Goal: Task Accomplishment & Management: Complete application form

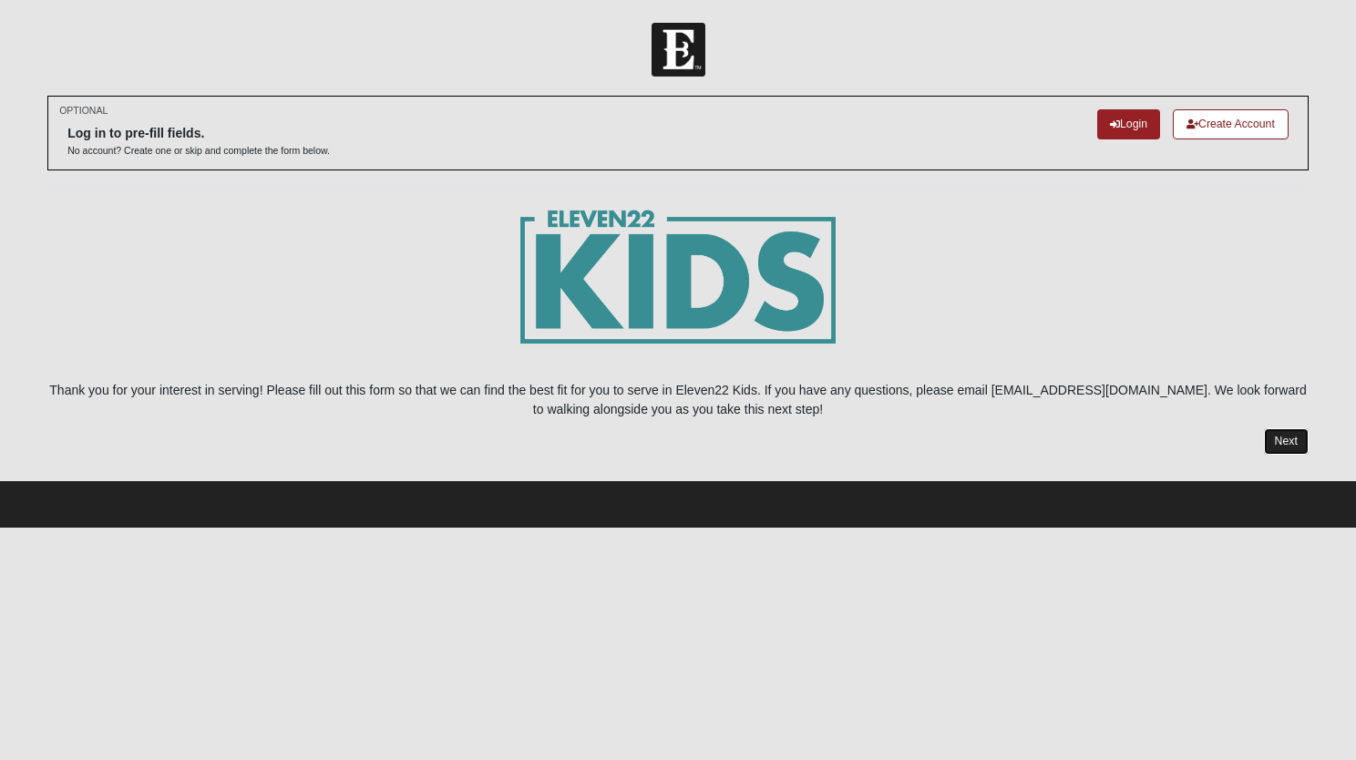
click at [1276, 440] on link "Next" at bounding box center [1286, 441] width 45 height 26
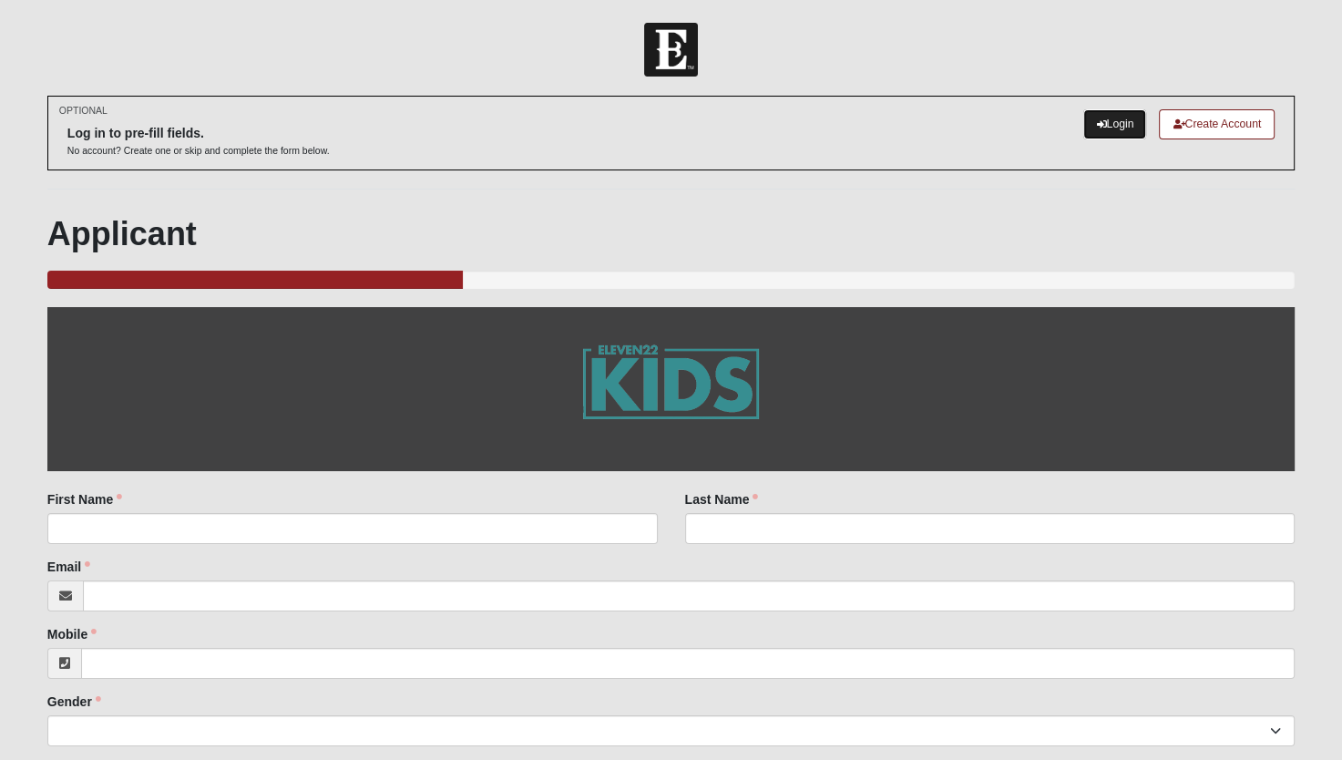
click at [1113, 118] on link "Login" at bounding box center [1114, 124] width 63 height 30
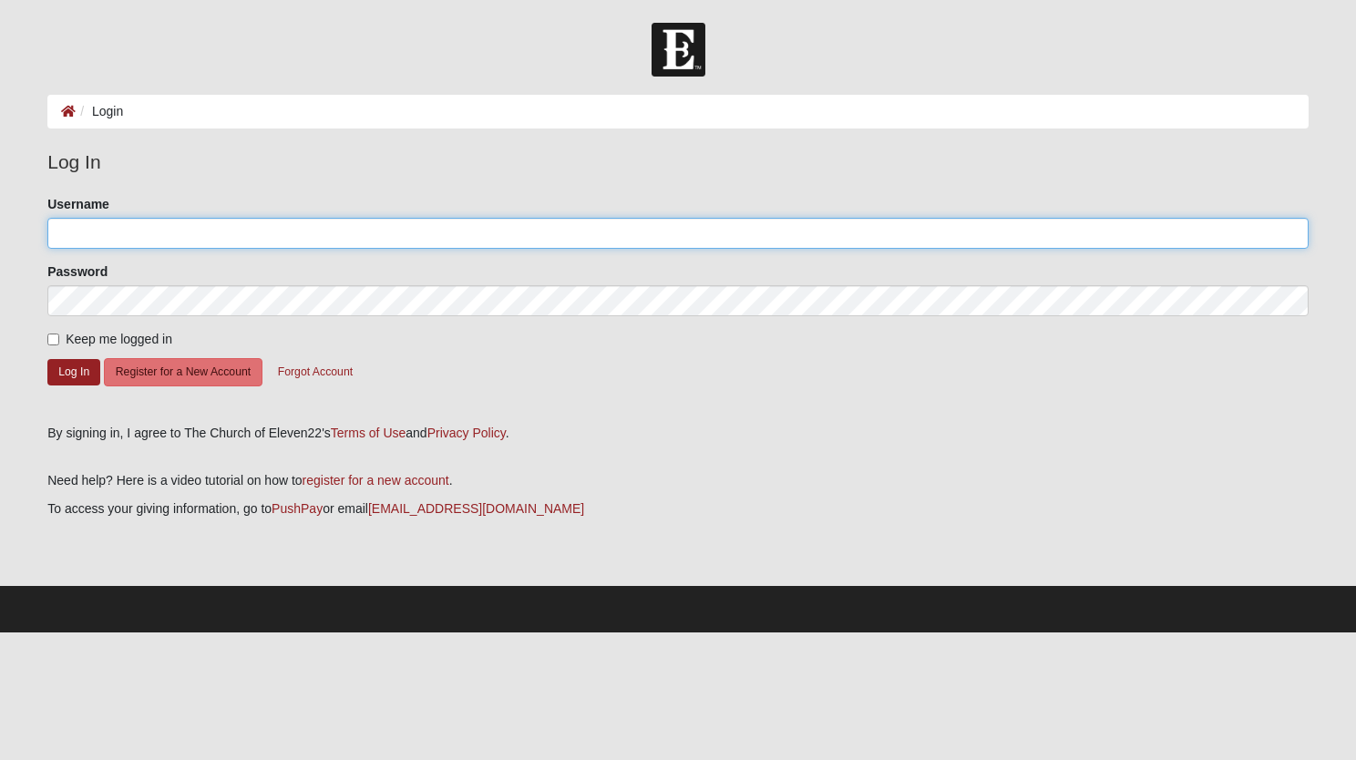
click at [153, 221] on input "Username" at bounding box center [677, 233] width 1261 height 31
type input "[EMAIL_ADDRESS][DOMAIN_NAME]"
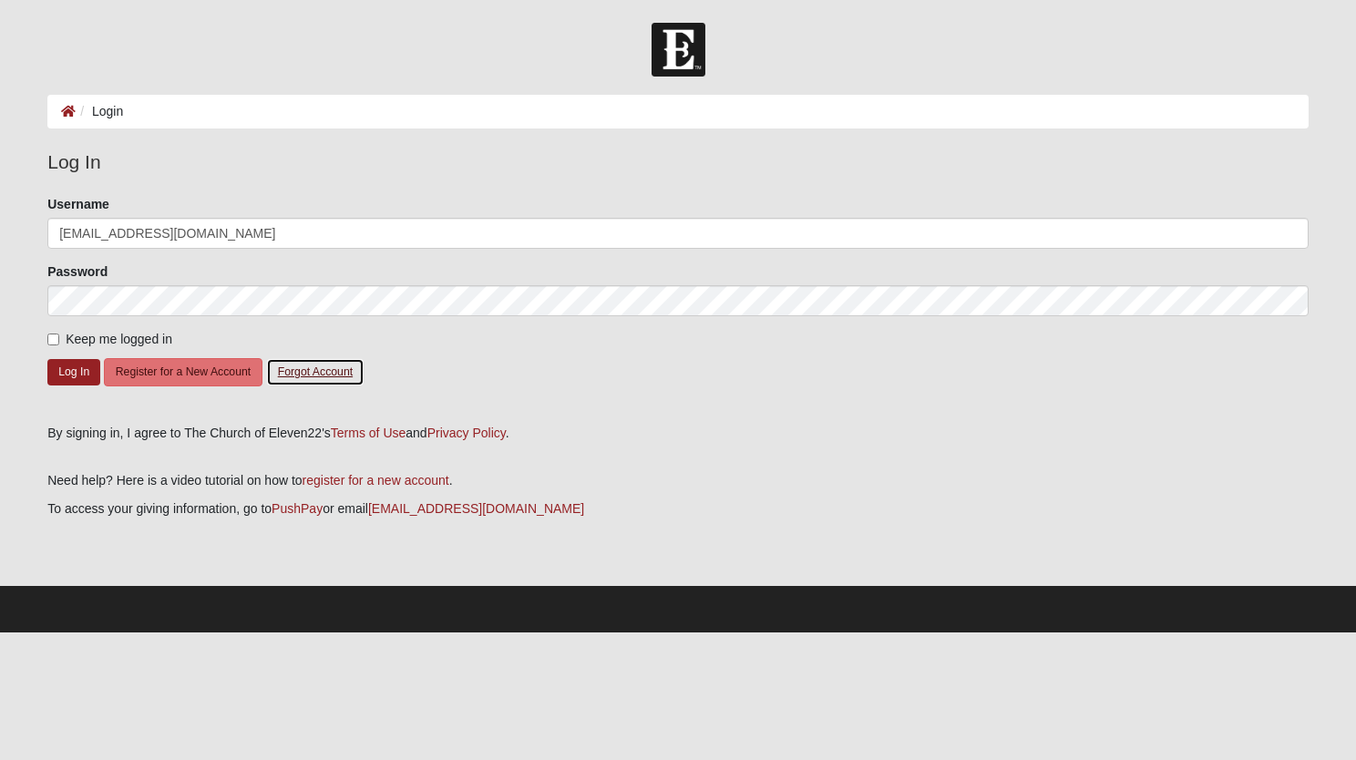
click at [362, 377] on button "Forgot Account" at bounding box center [315, 372] width 98 height 28
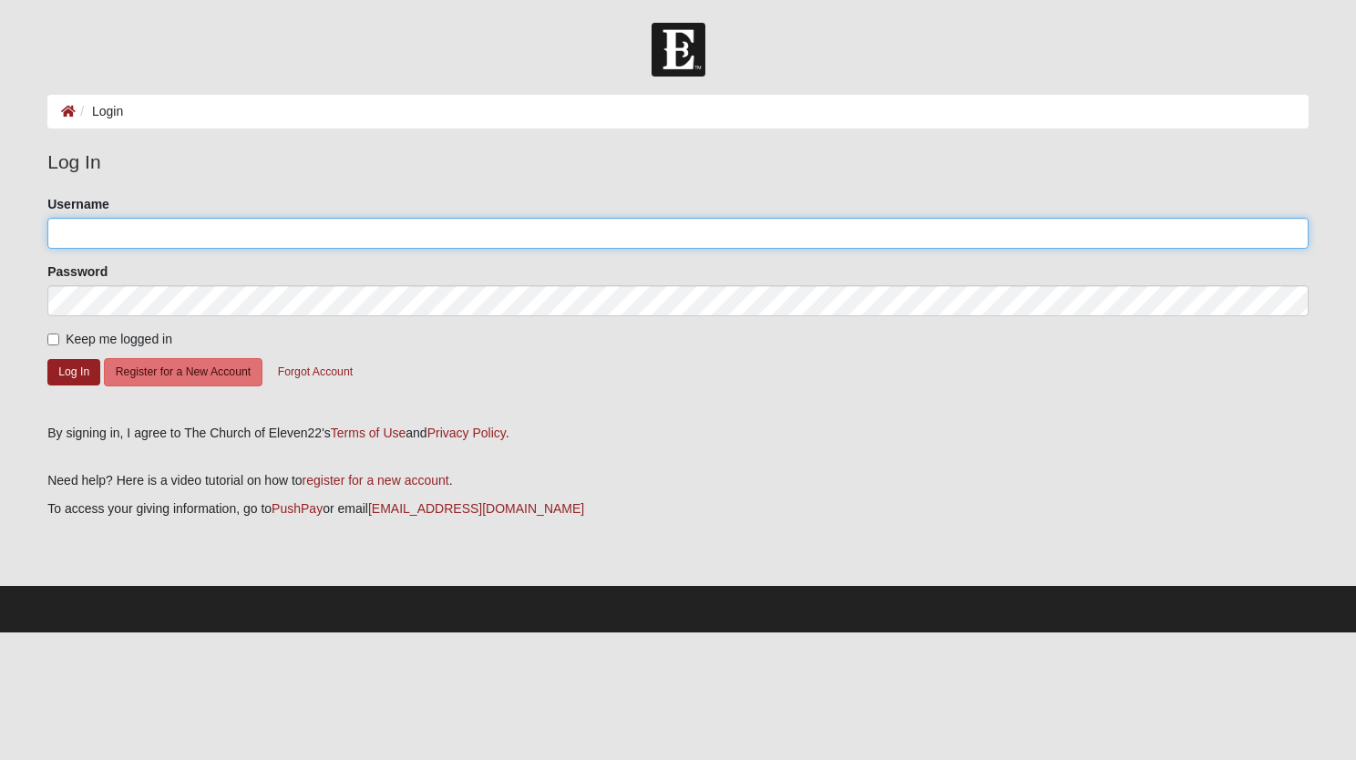
click at [138, 242] on input "Username" at bounding box center [677, 233] width 1261 height 31
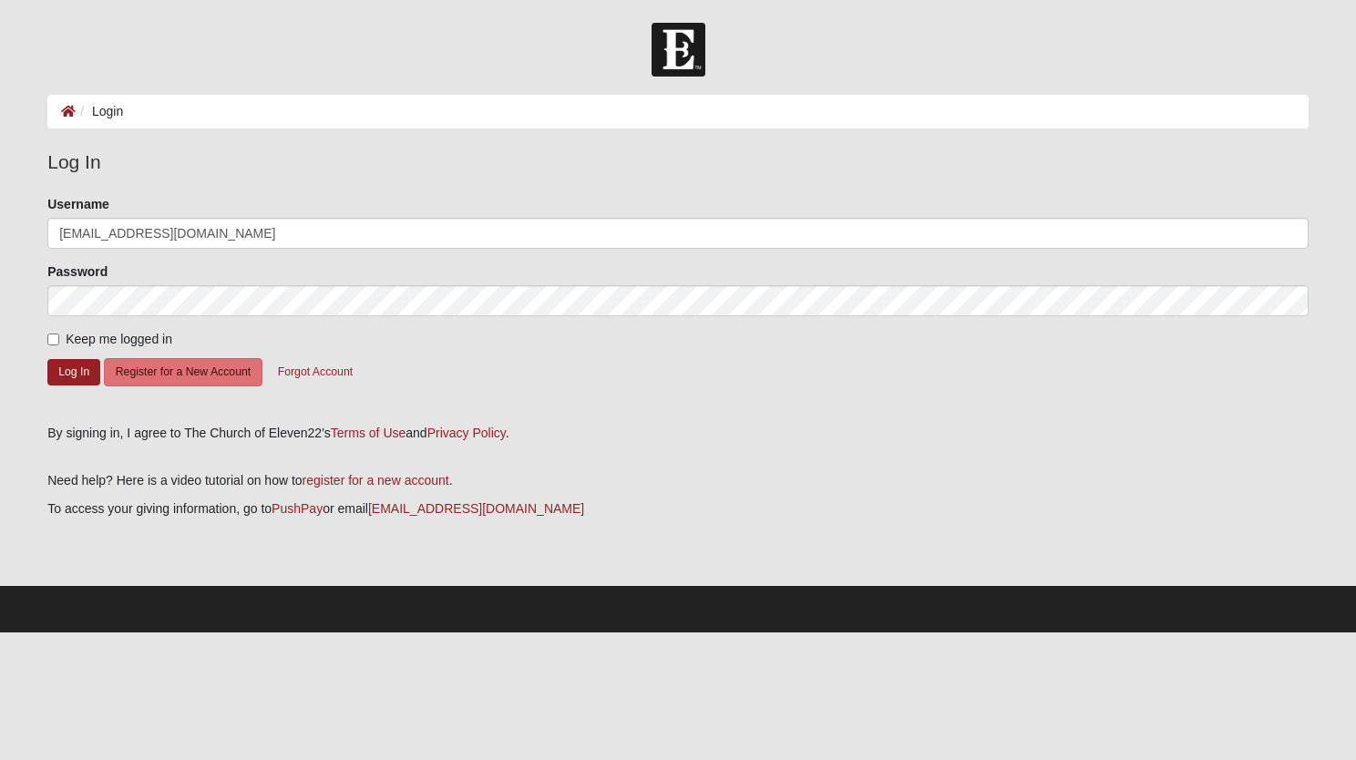
click at [116, 277] on div "Password" at bounding box center [677, 289] width 1261 height 54
click at [66, 376] on button "Log In" at bounding box center [73, 372] width 53 height 26
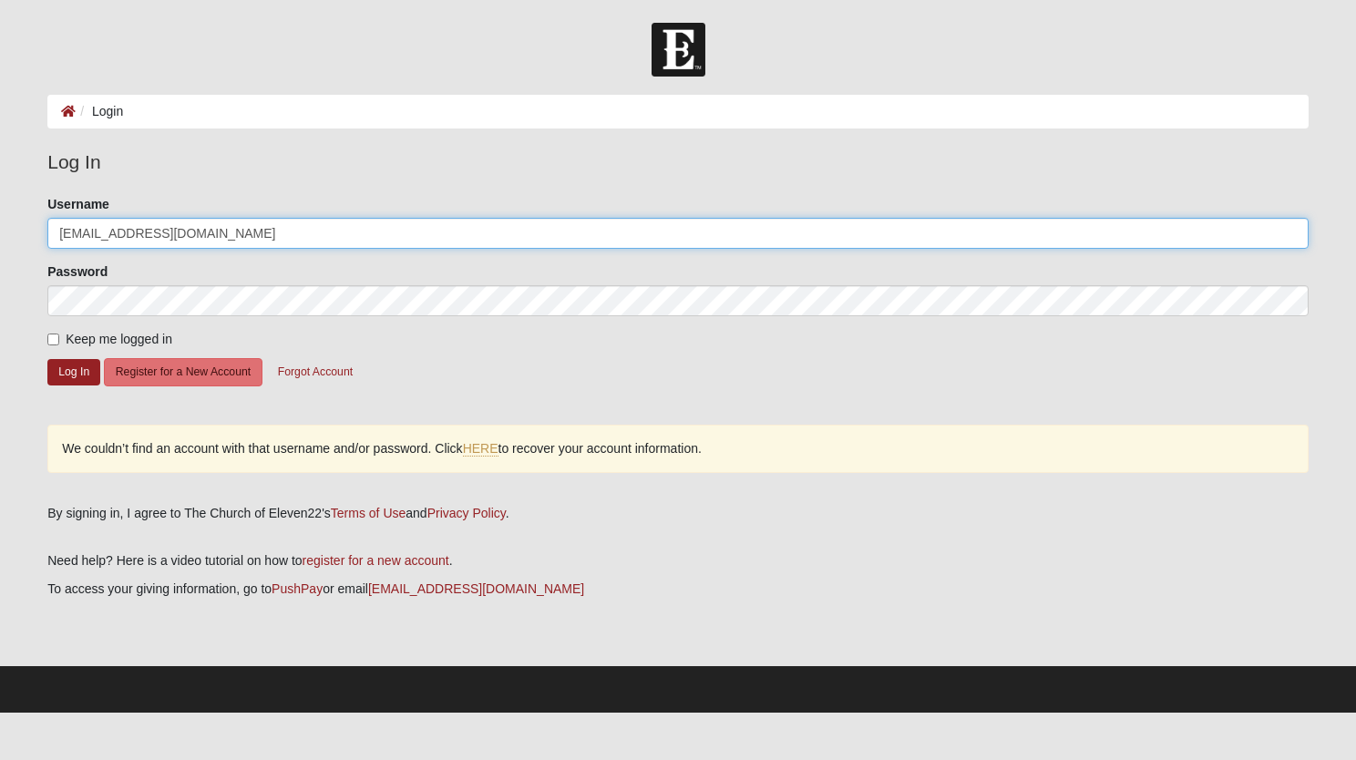
drag, startPoint x: 247, startPoint y: 227, endPoint x: 124, endPoint y: 220, distance: 123.2
click at [124, 220] on input "[EMAIL_ADDRESS][DOMAIN_NAME]" at bounding box center [677, 233] width 1261 height 31
type input "a"
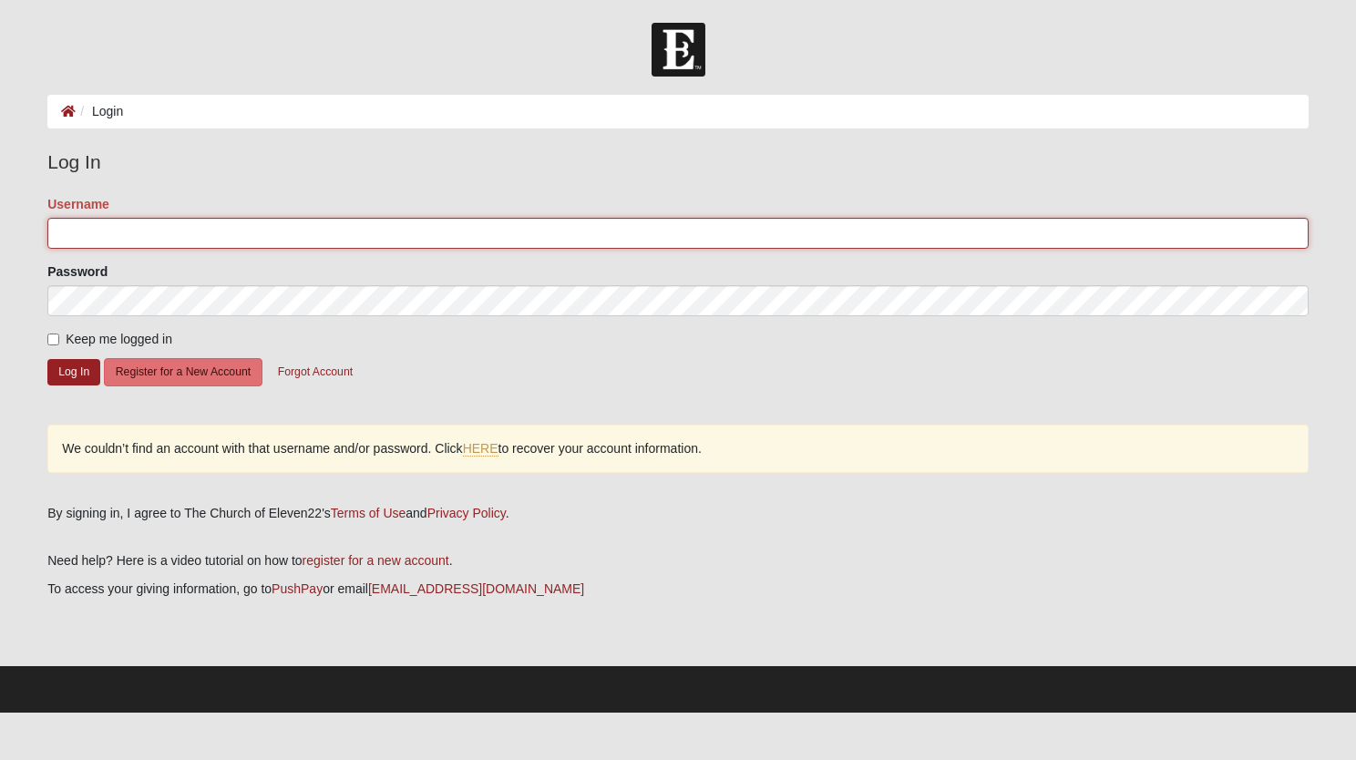
type input "a"
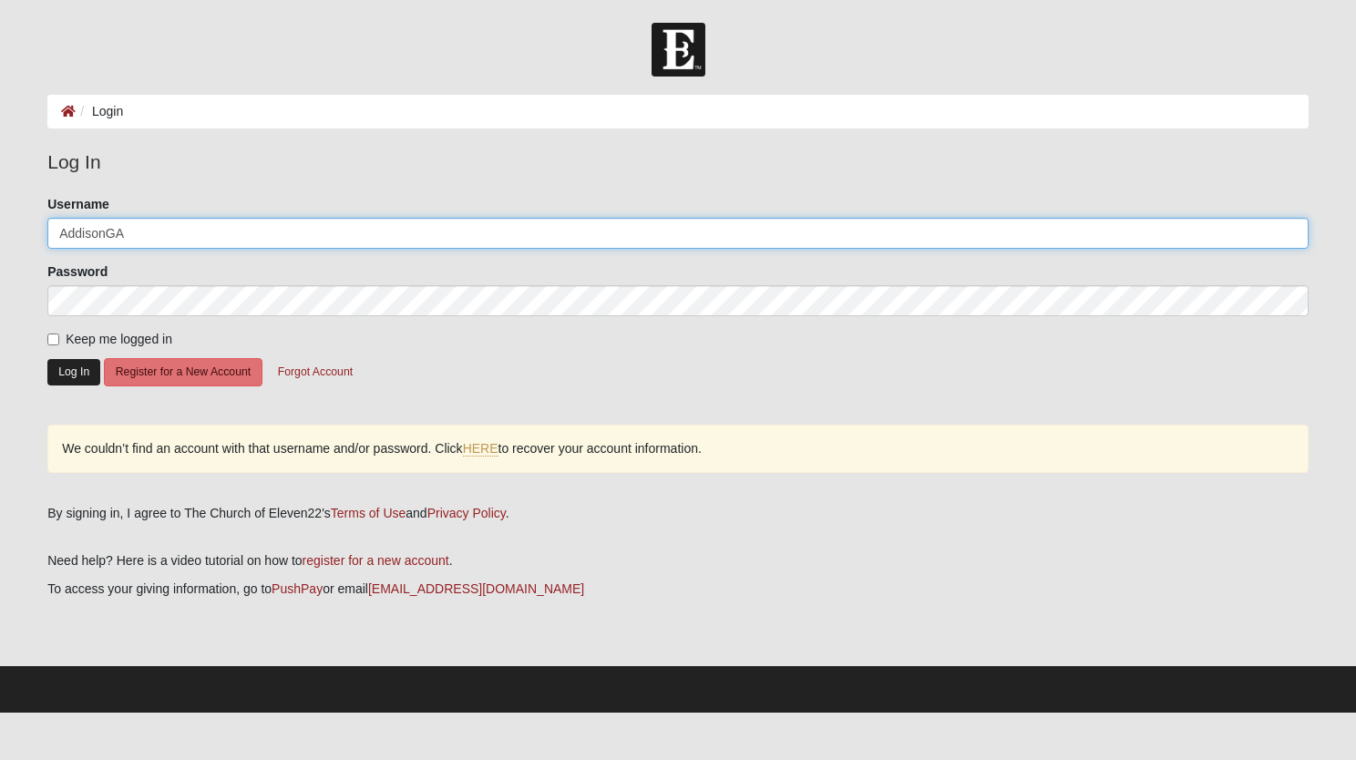
type input "AddisonGA"
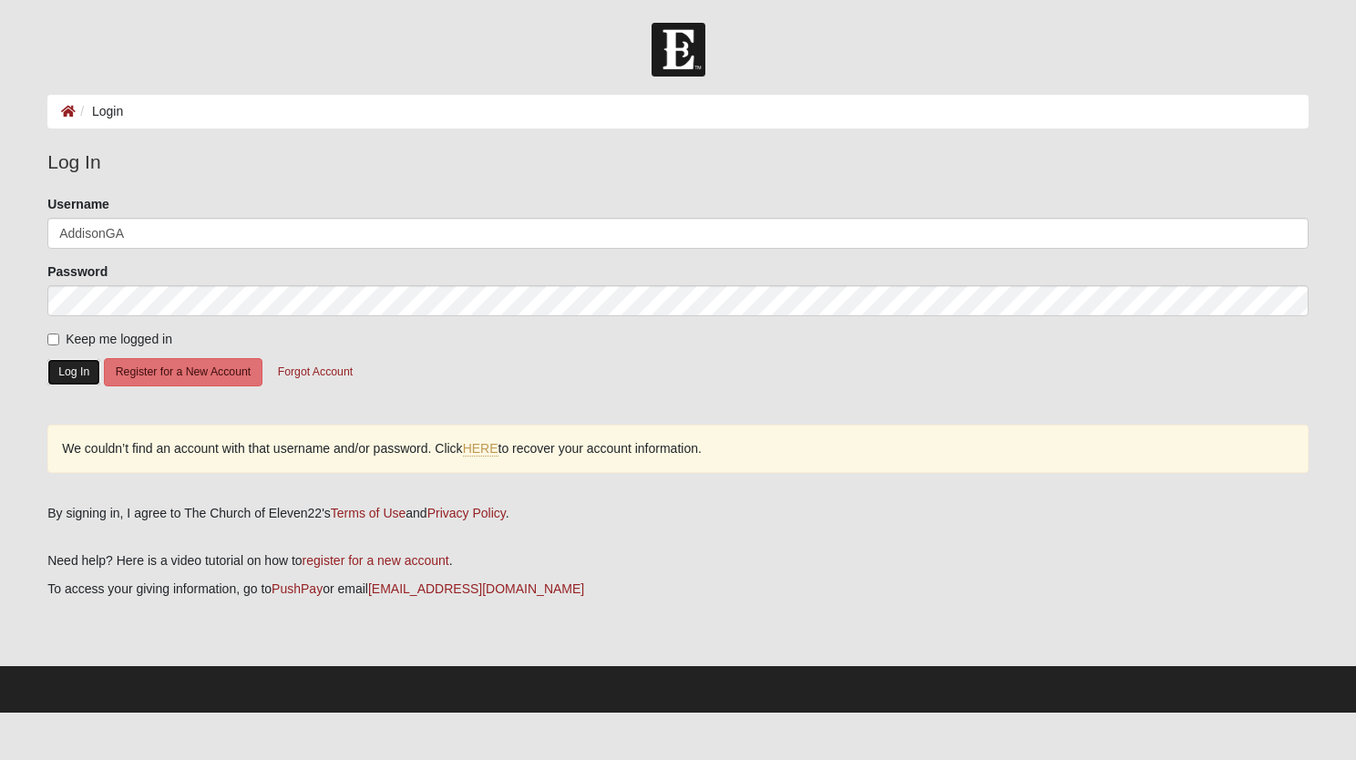
click at [80, 370] on button "Log In" at bounding box center [73, 372] width 53 height 26
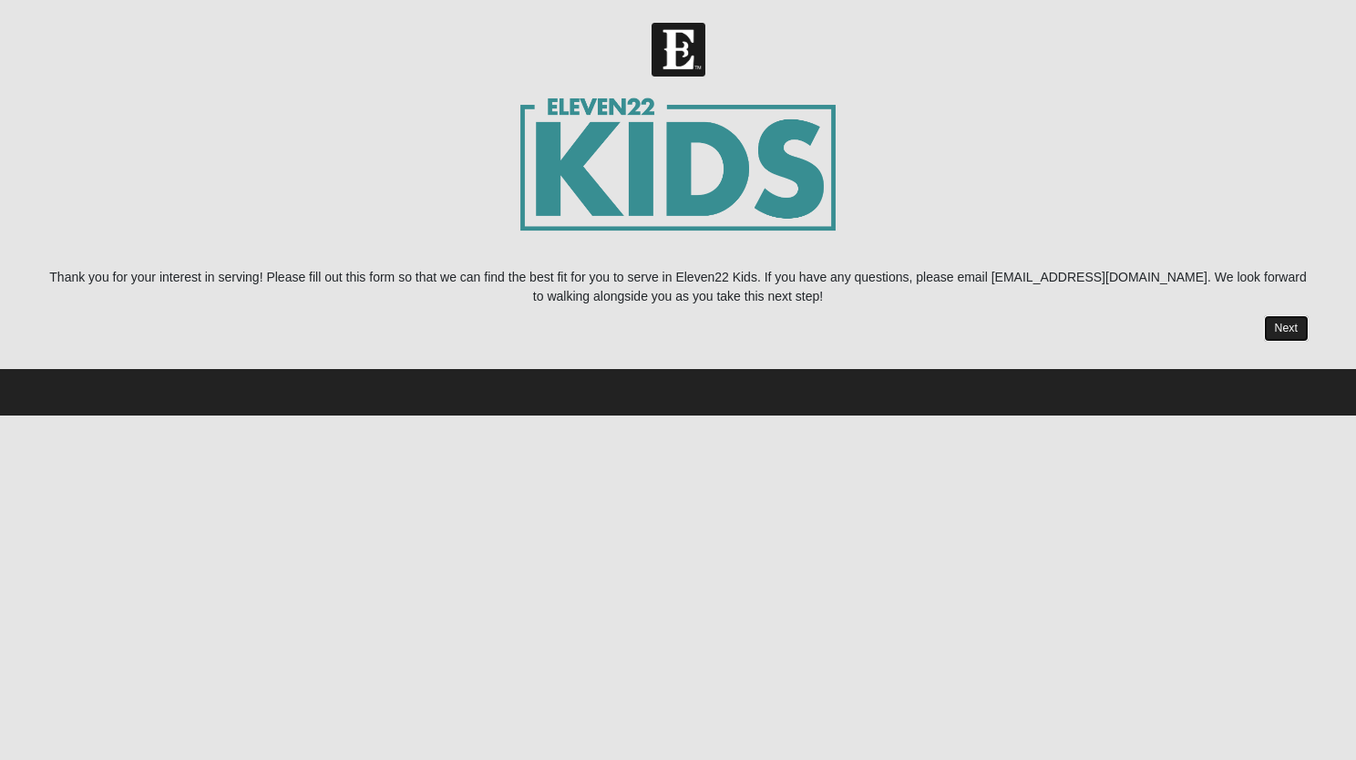
click at [1272, 319] on link "Next" at bounding box center [1286, 328] width 45 height 26
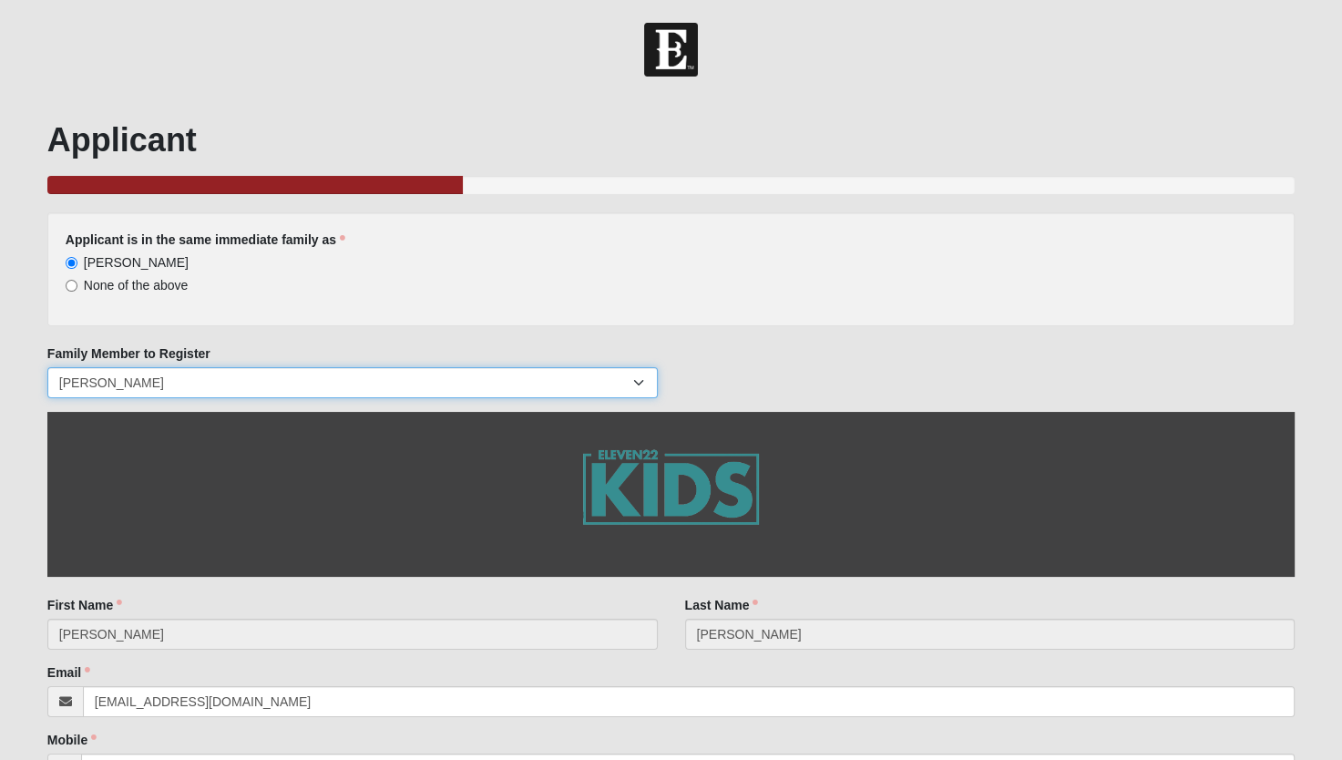
click at [273, 386] on select "Addison Atherton" at bounding box center [352, 382] width 610 height 31
click at [270, 385] on select "Addison Atherton" at bounding box center [352, 382] width 610 height 31
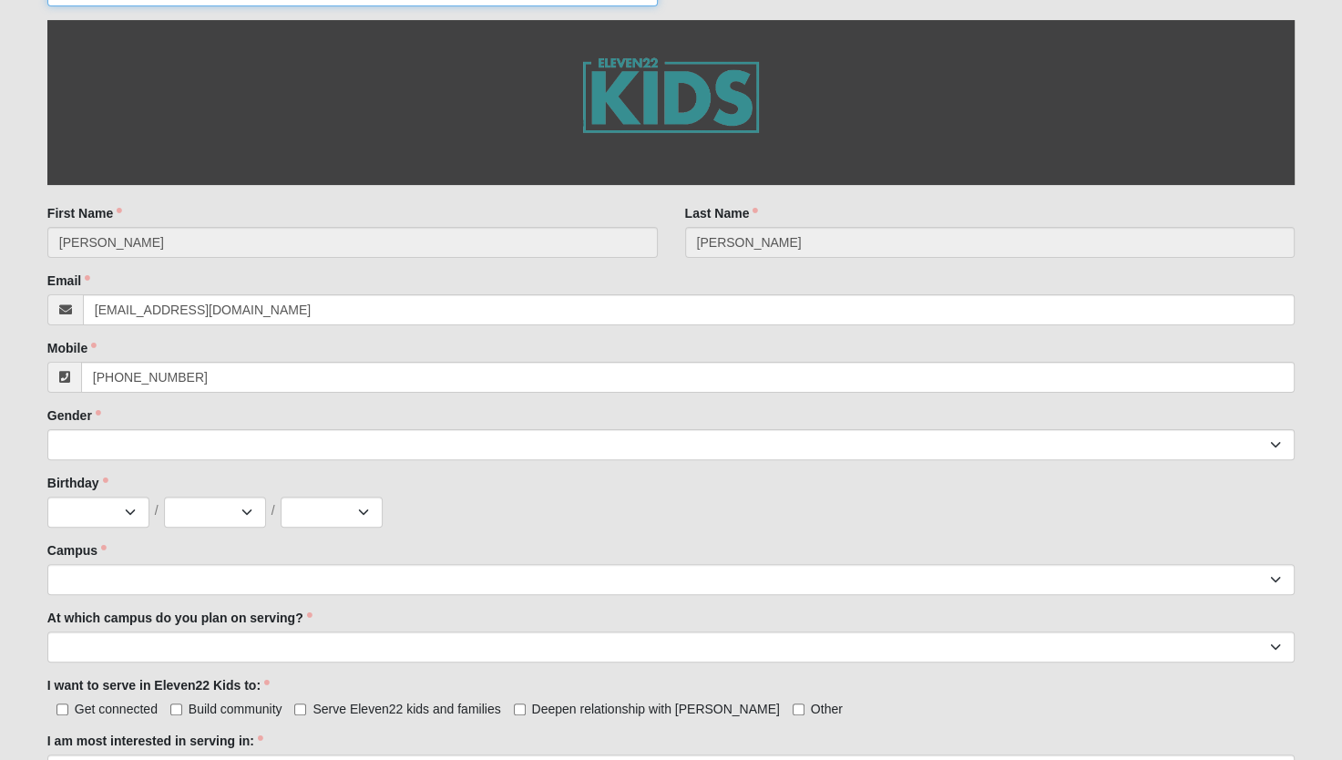
scroll to position [452, 0]
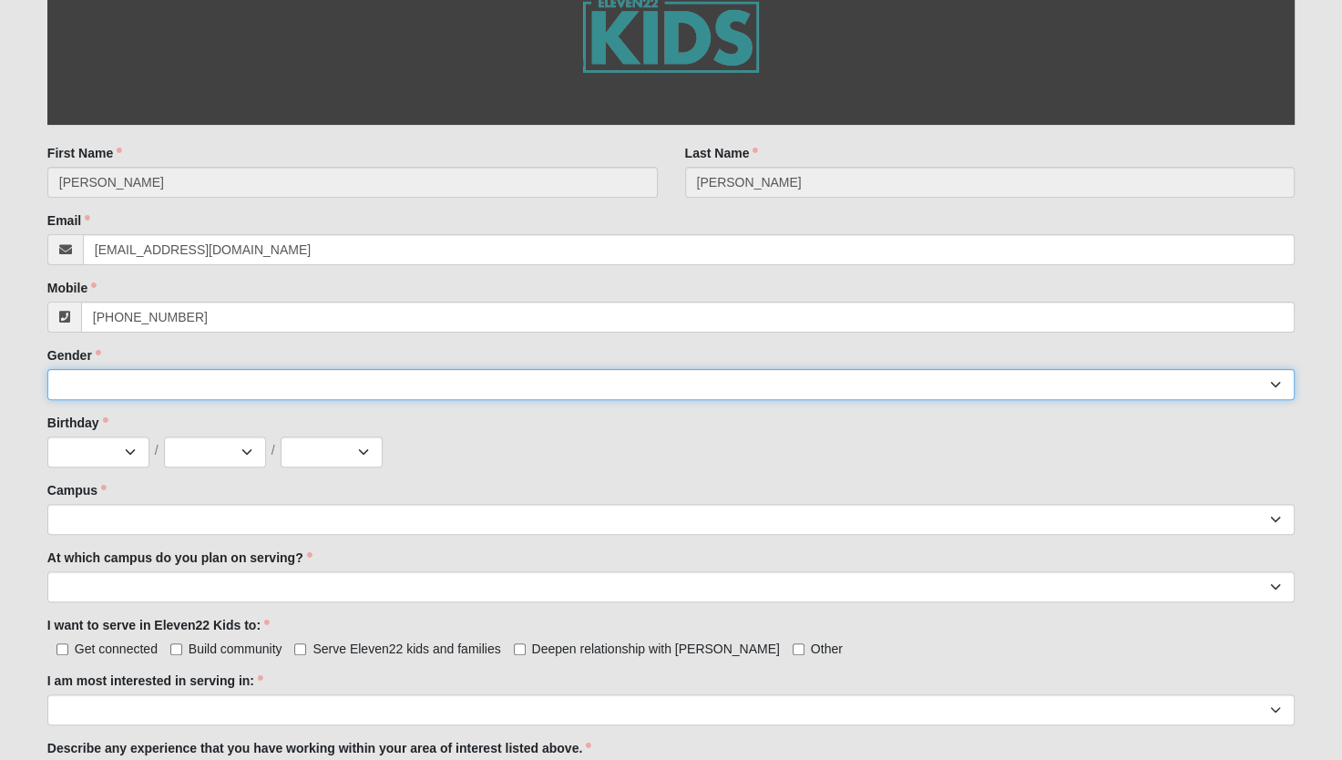
click at [795, 377] on select "Male Female" at bounding box center [670, 384] width 1247 height 31
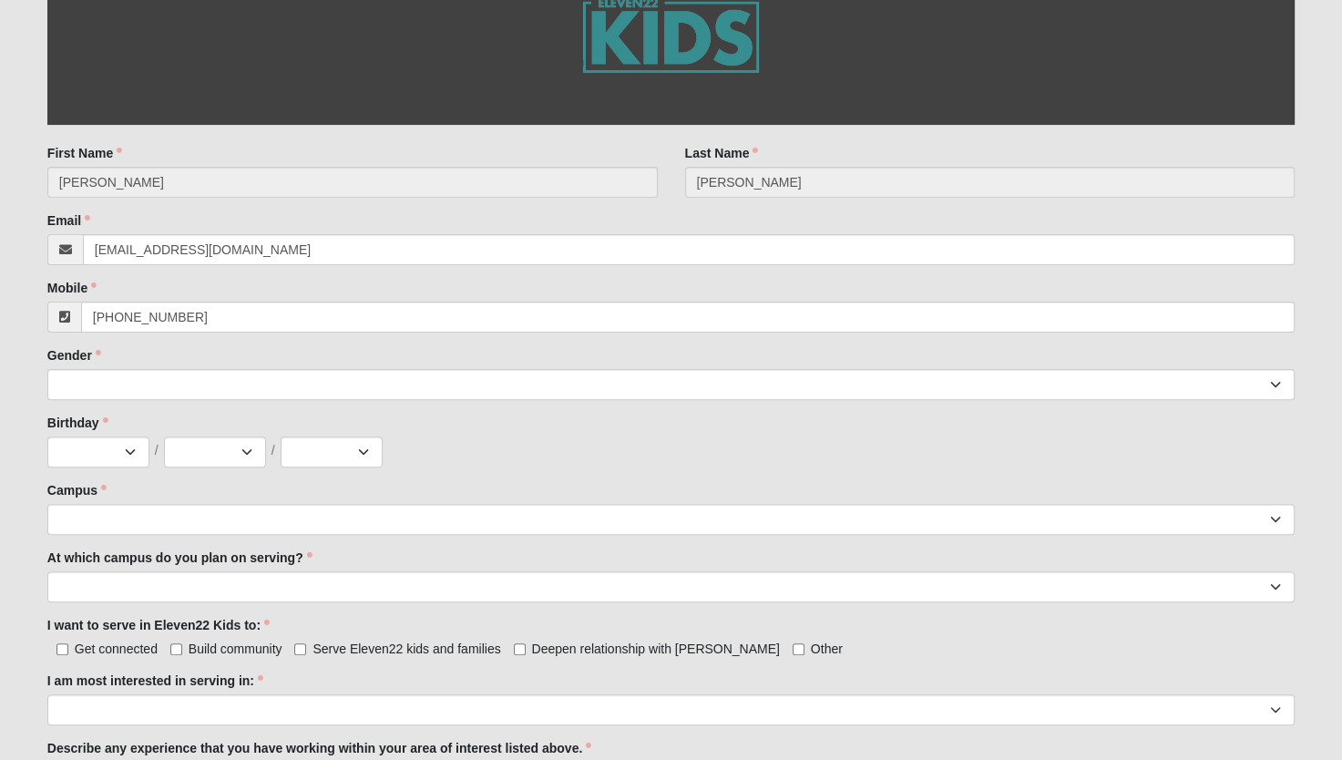
click at [551, 421] on div "Birthday Jan Feb Mar Apr May Jun Jul Aug Sep Oct Nov Dec / 1 2 3 4 5 6 7 8 9 10…" at bounding box center [670, 441] width 1247 height 54
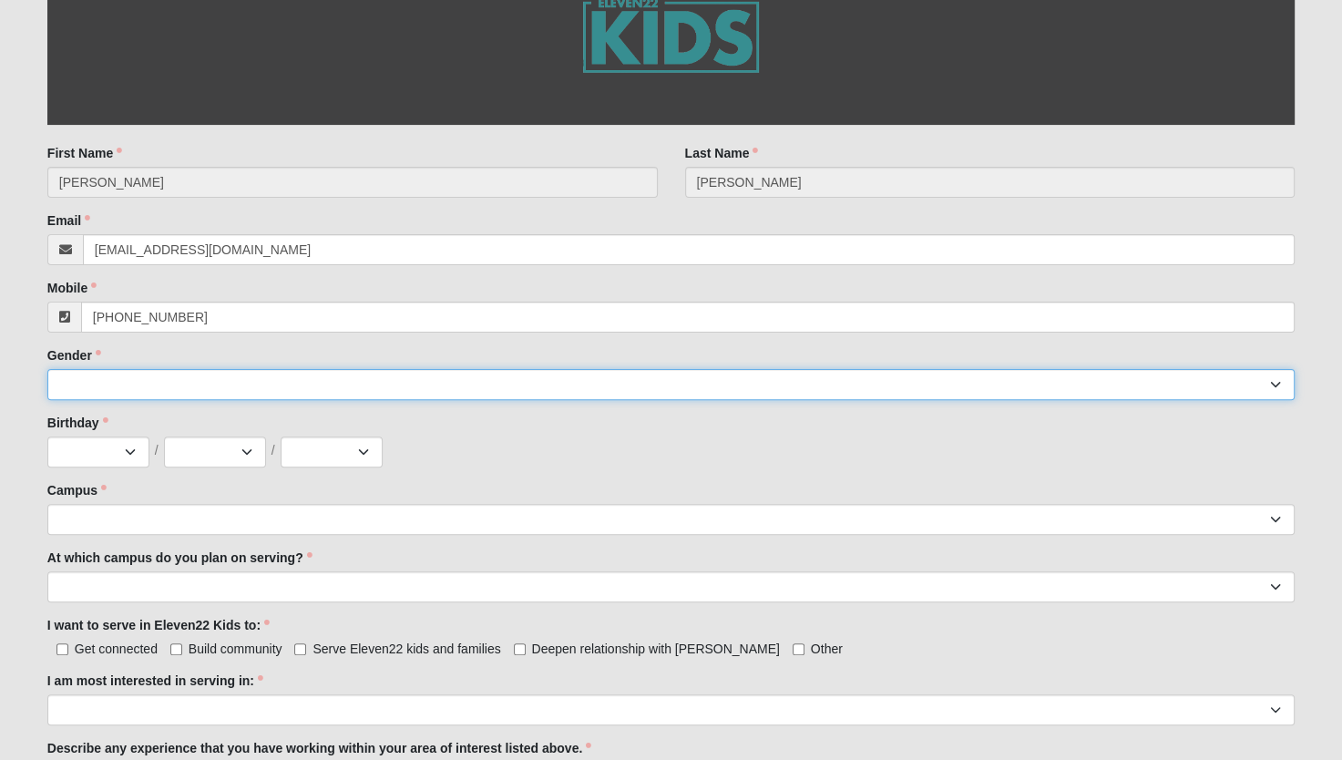
click at [539, 395] on select "Male Female" at bounding box center [670, 384] width 1247 height 31
select select "2"
click at [47, 369] on select "Male Female" at bounding box center [670, 384] width 1247 height 31
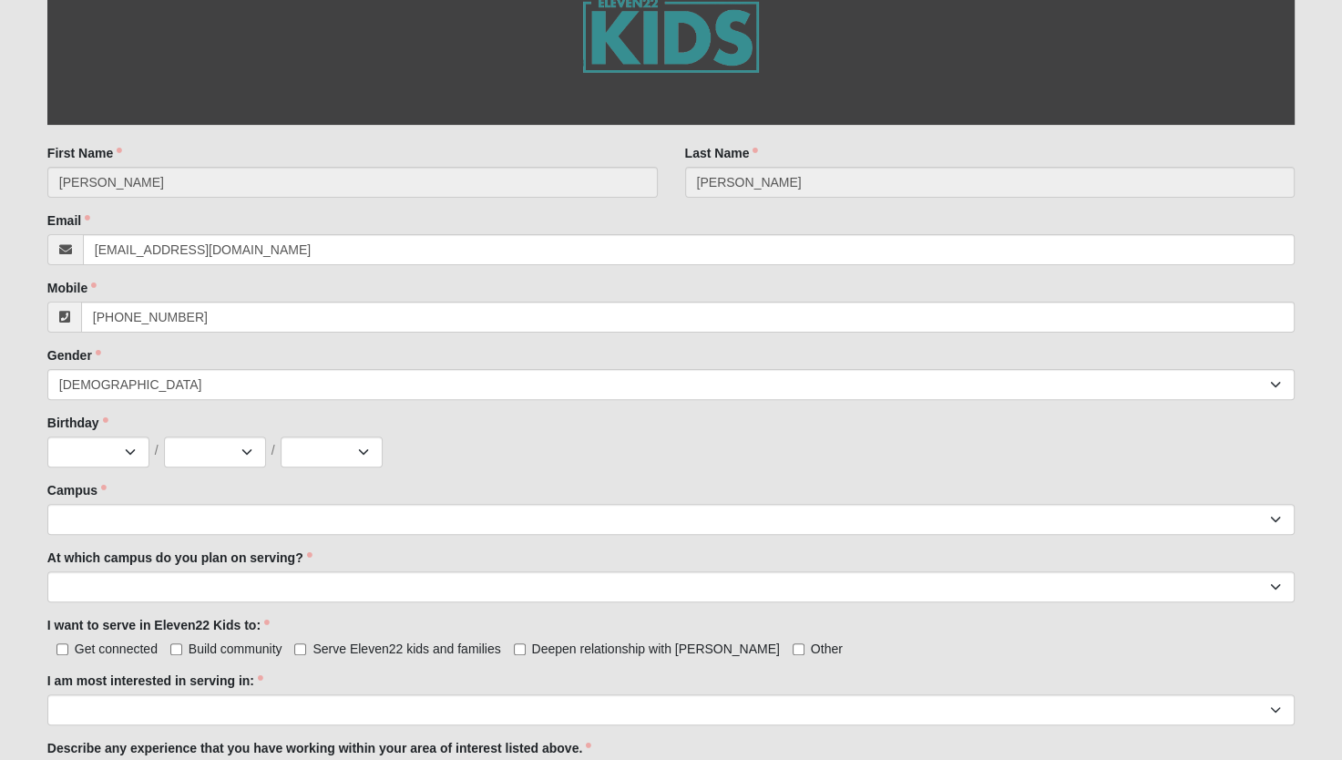
click at [149, 446] on div "Jan Feb Mar Apr May Jun Jul Aug Sep Oct Nov Dec / 1 2 3 4 5 6 7 8 9 10 11 12 13…" at bounding box center [670, 451] width 1247 height 31
click at [114, 448] on select "Jan Feb Mar Apr May Jun Jul Aug Sep Oct Nov Dec" at bounding box center [98, 451] width 102 height 31
select select "7"
click at [47, 436] on select "Jan Feb Mar Apr May Jun Jul Aug Sep Oct Nov Dec" at bounding box center [98, 451] width 102 height 31
click at [218, 449] on select "1 2 3 4 5 6 7 8 9 10 11 12 13 14 15 16 17 18 19 20 21 22 23 24 25 26 27 28 29 3…" at bounding box center [215, 451] width 102 height 31
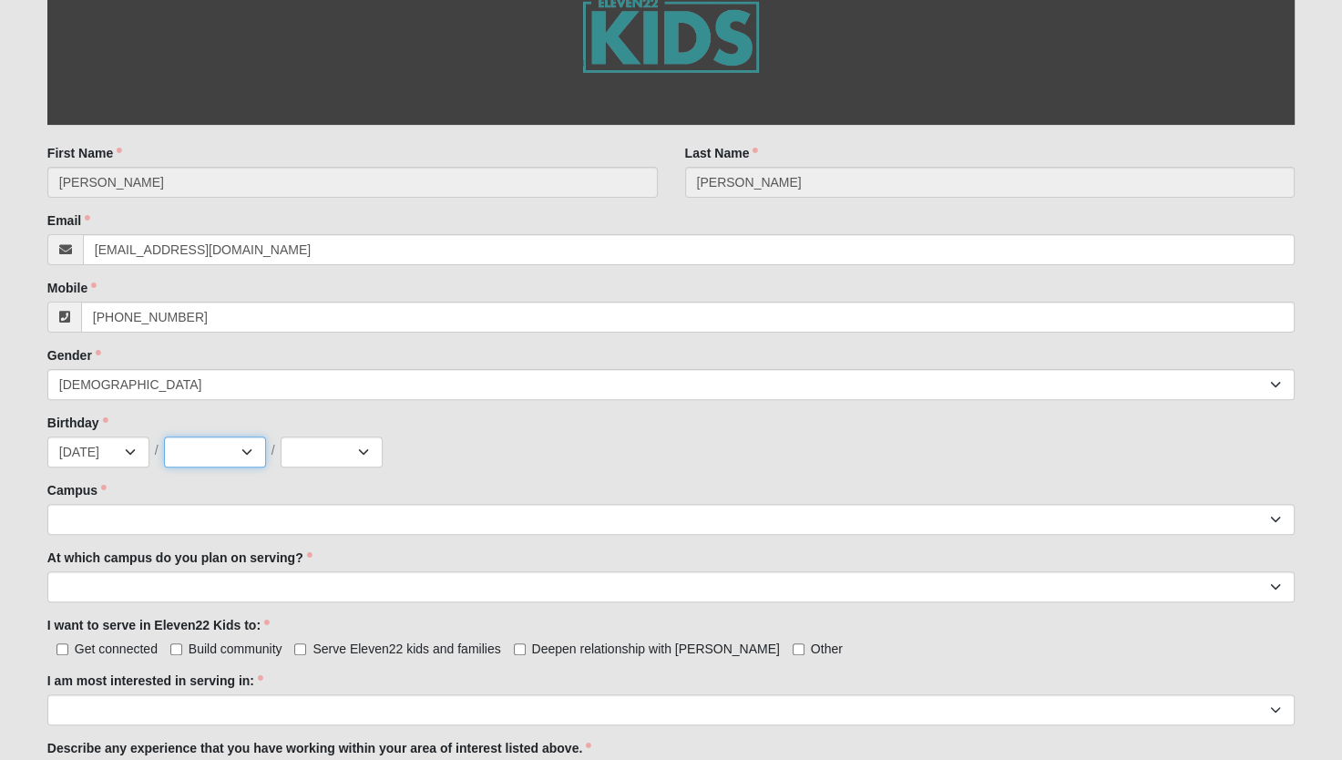
select select "1"
click at [164, 436] on select "1 2 3 4 5 6 7 8 9 10 11 12 13 14 15 16 17 18 19 20 21 22 23 24 25 26 27 28 29 3…" at bounding box center [215, 451] width 102 height 31
click at [347, 452] on select "2025 2024 2023 2022 2021 2020 2019 2018 2017 2016 2015 2014 2013 2012 2011 2010…" at bounding box center [332, 451] width 102 height 31
select select "2008"
click at [281, 436] on select "2025 2024 2023 2022 2021 2020 2019 2018 2017 2016 2015 2014 2013 2012 2011 2010…" at bounding box center [332, 451] width 102 height 31
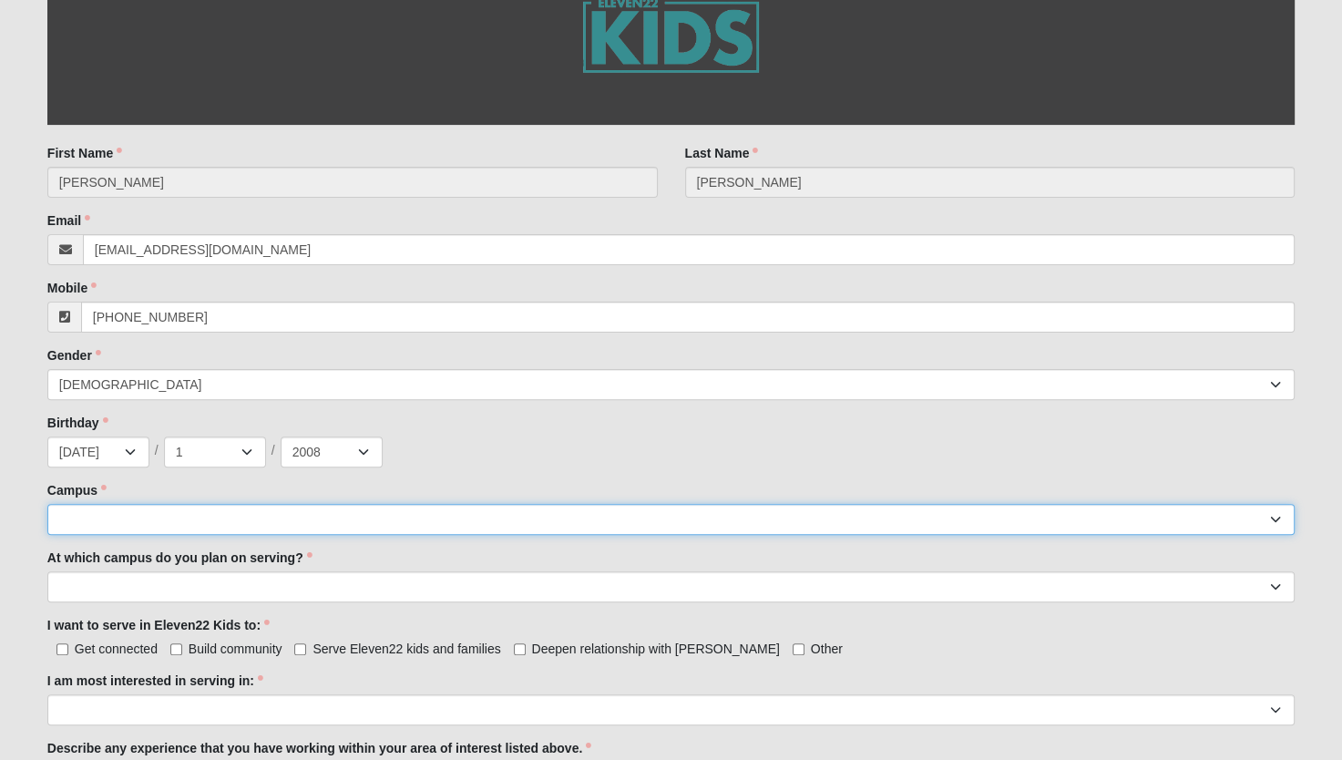
click at [216, 511] on select "Arlington Baymeadows Eleven22 Online Fleming Island Jesup Mandarin North Jax Or…" at bounding box center [670, 519] width 1247 height 31
select select "11"
click at [47, 504] on select "Arlington Baymeadows Eleven22 Online Fleming Island Jesup Mandarin North Jax Or…" at bounding box center [670, 519] width 1247 height 31
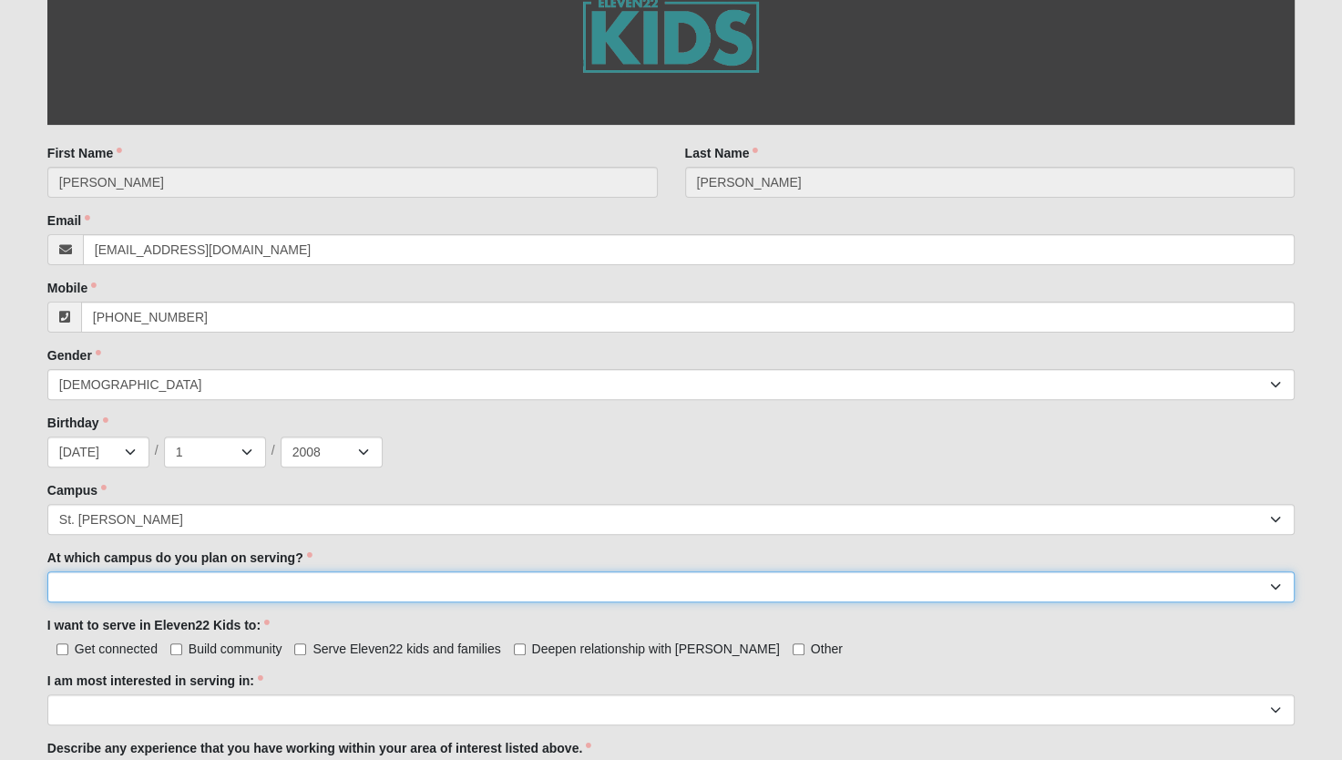
click at [150, 598] on select "Arlington Baymeadows Fleming Island Jesup Mandarin North Jax Orange Park Palatk…" at bounding box center [670, 586] width 1247 height 31
select select "St. Johns"
click at [47, 571] on select "Arlington Baymeadows Fleming Island Jesup Mandarin North Jax Orange Park Palatk…" at bounding box center [670, 586] width 1247 height 31
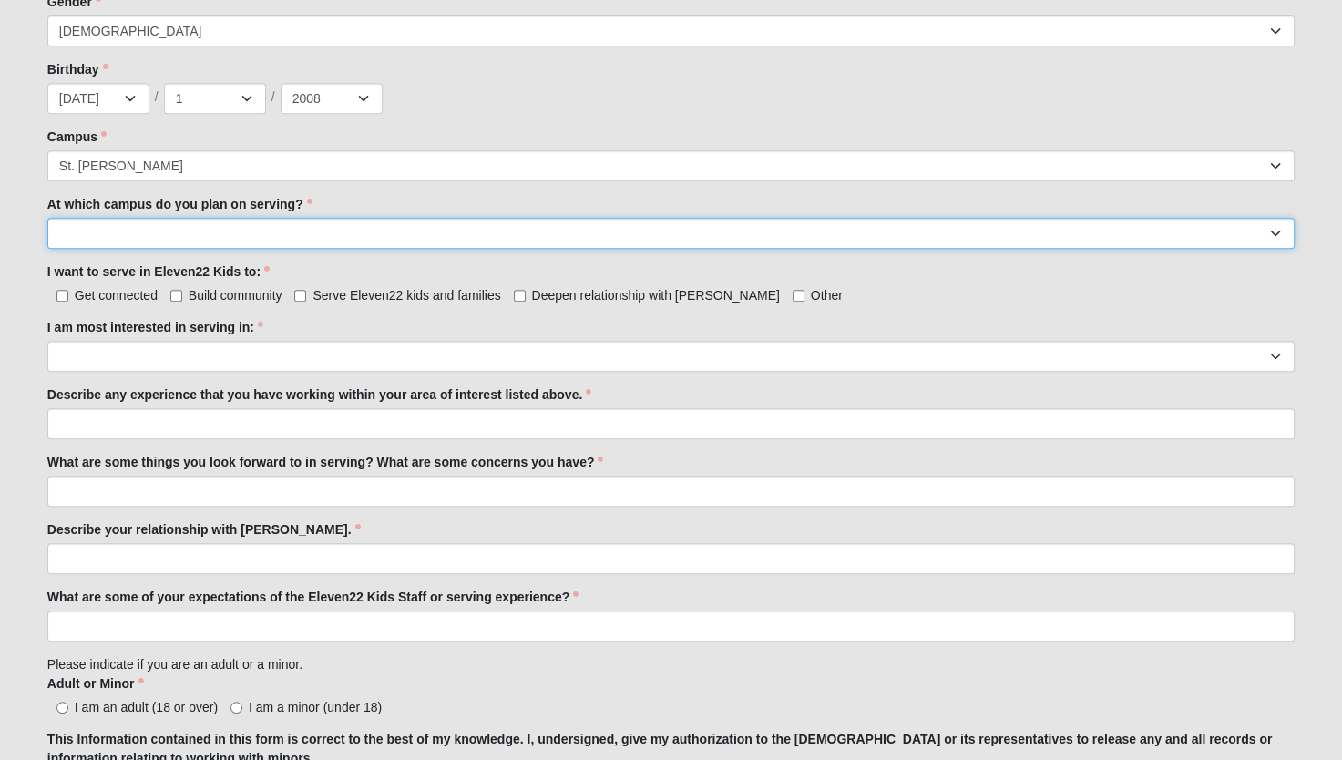
scroll to position [817, 0]
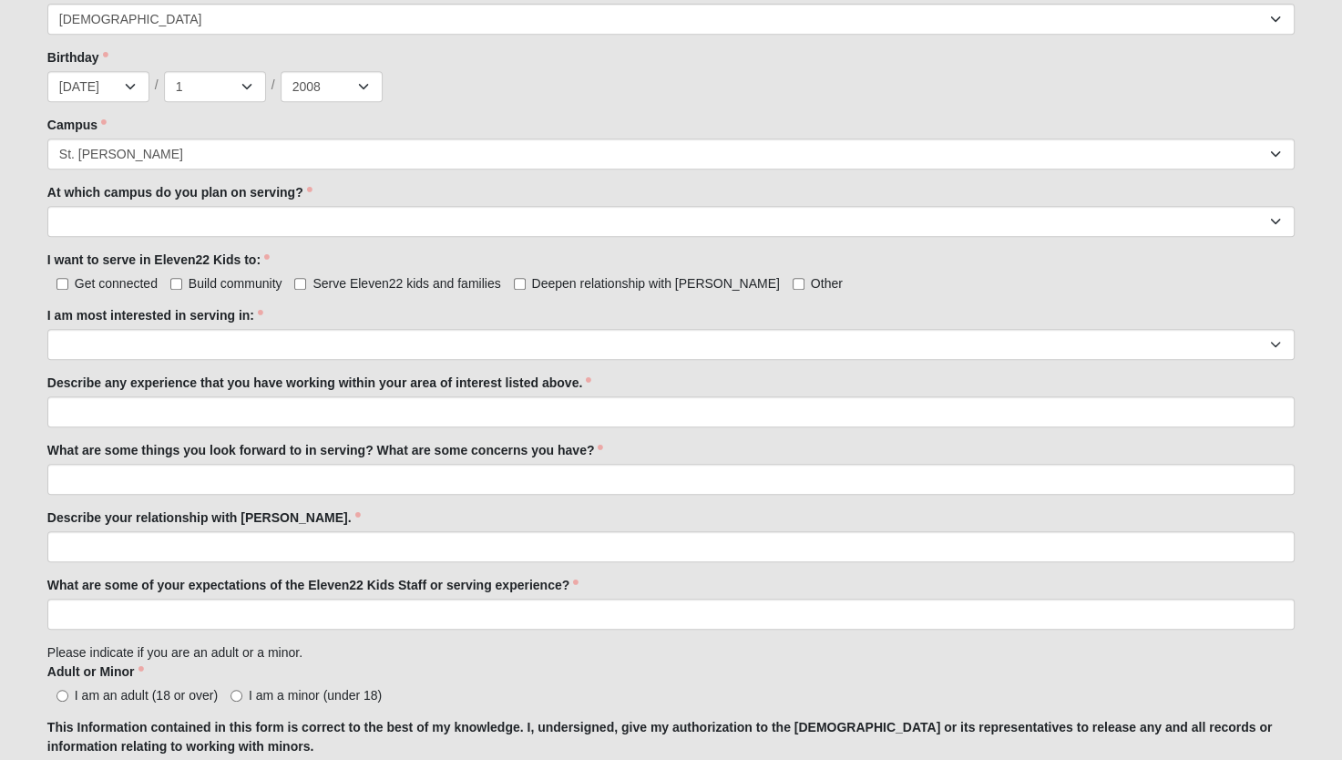
click at [106, 282] on span "Get connected" at bounding box center [116, 283] width 83 height 15
click at [68, 282] on input "Get connected" at bounding box center [62, 284] width 12 height 12
checkbox input "true"
click at [481, 276] on span "Serve Eleven22 kids and families" at bounding box center [407, 283] width 188 height 15
click at [306, 278] on input "Serve Eleven22 kids and families" at bounding box center [300, 284] width 12 height 12
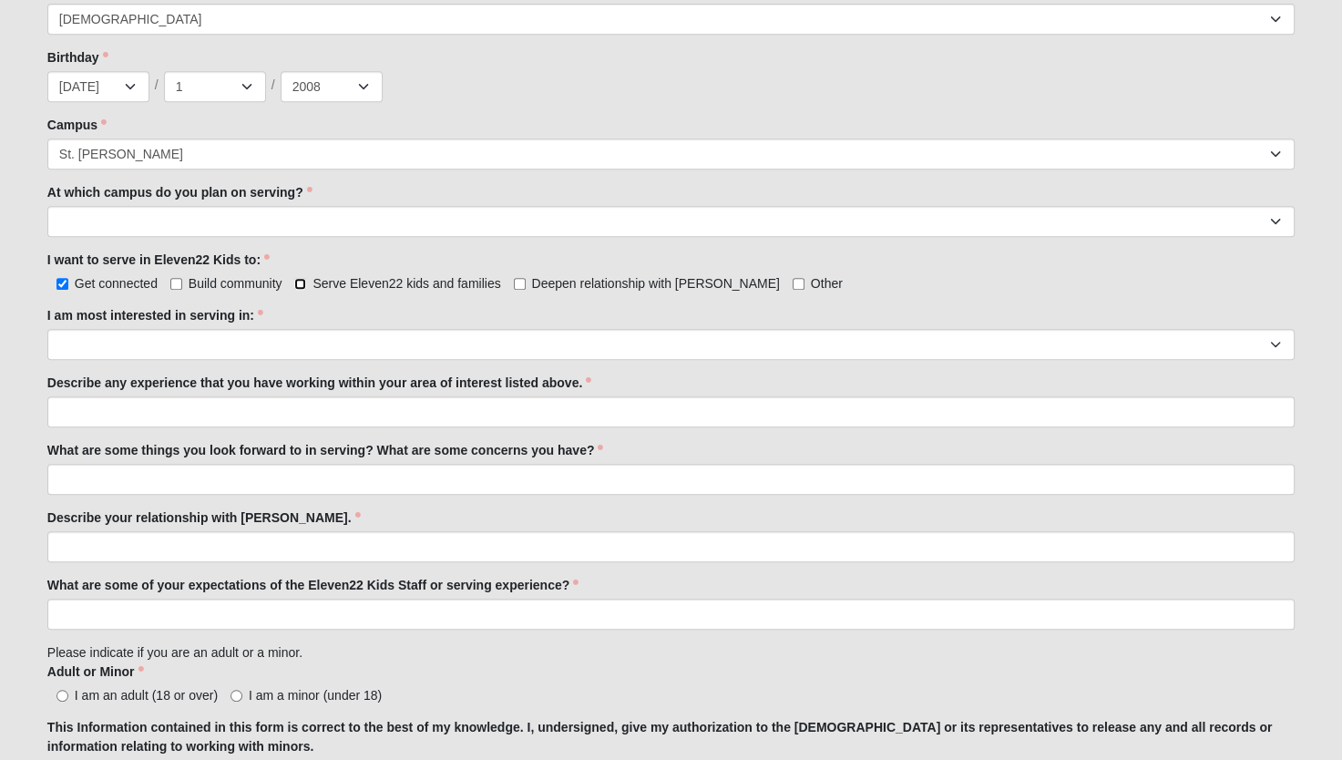
checkbox input "true"
click at [539, 282] on span "Deepen relationship with Jesus" at bounding box center [656, 283] width 248 height 15
click at [526, 282] on input "Deepen relationship with Jesus" at bounding box center [520, 284] width 12 height 12
checkbox input "true"
click at [235, 286] on span "Build community" at bounding box center [236, 283] width 94 height 15
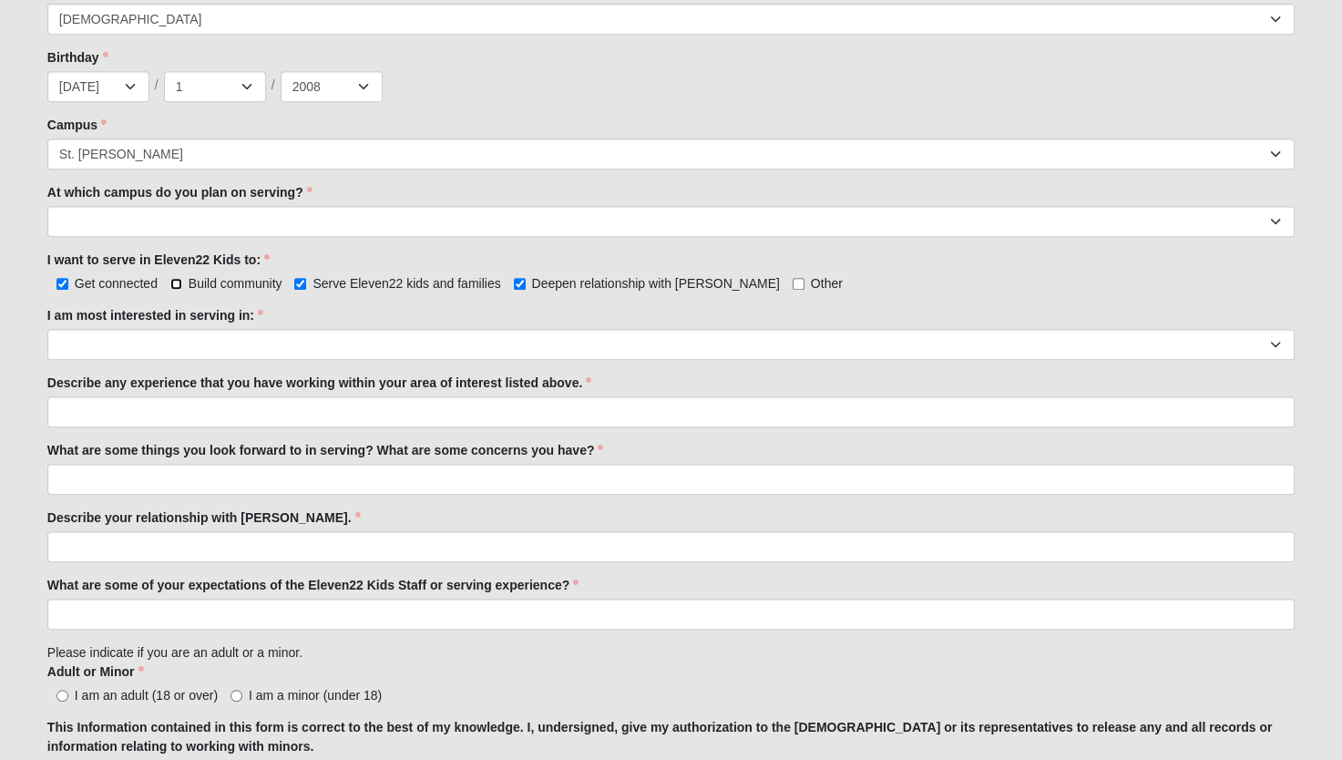
click at [182, 286] on input "Build community" at bounding box center [176, 284] width 12 height 12
checkbox input "true"
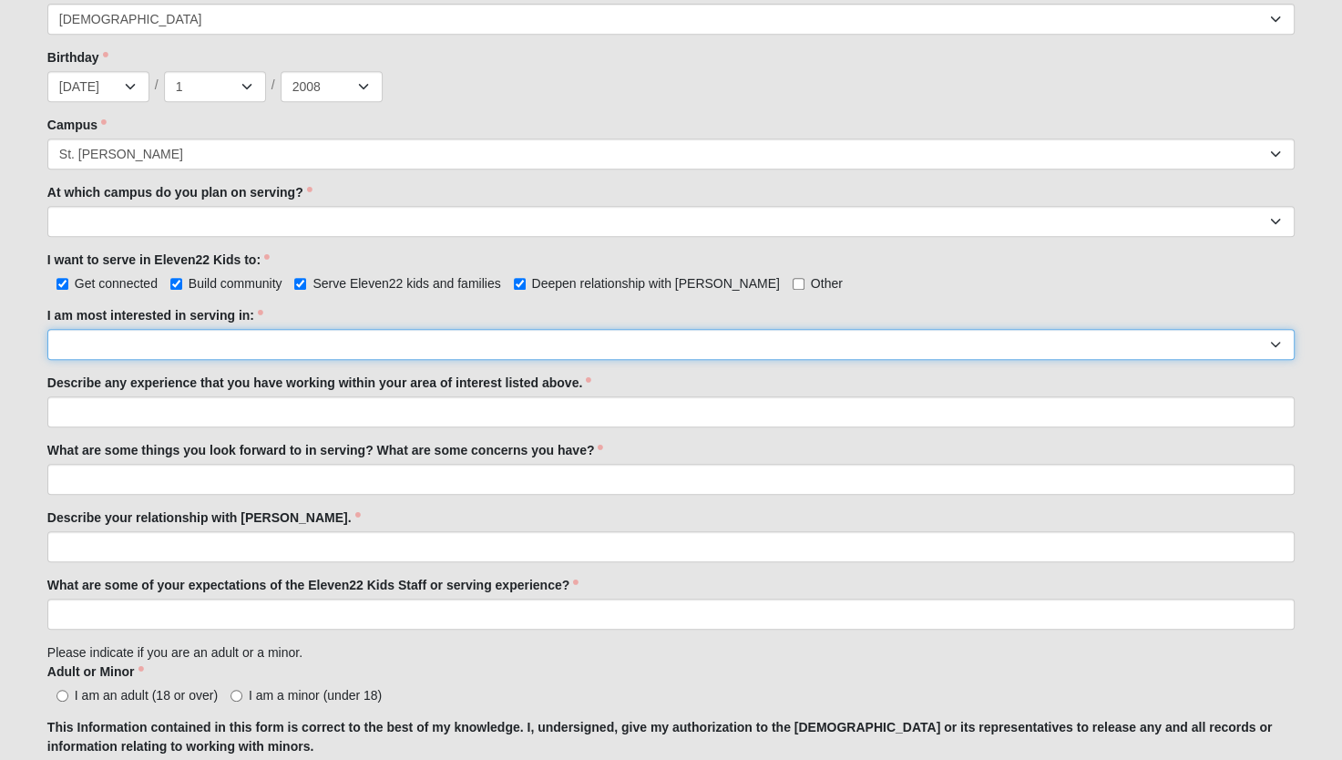
click at [227, 344] on select "Registration Tour Guide Preschool Disciple Group Leader Elementary Disciple Gro…" at bounding box center [670, 344] width 1247 height 31
click at [47, 329] on select "Registration Tour Guide Preschool Disciple Group Leader Elementary Disciple Gro…" at bounding box center [670, 344] width 1247 height 31
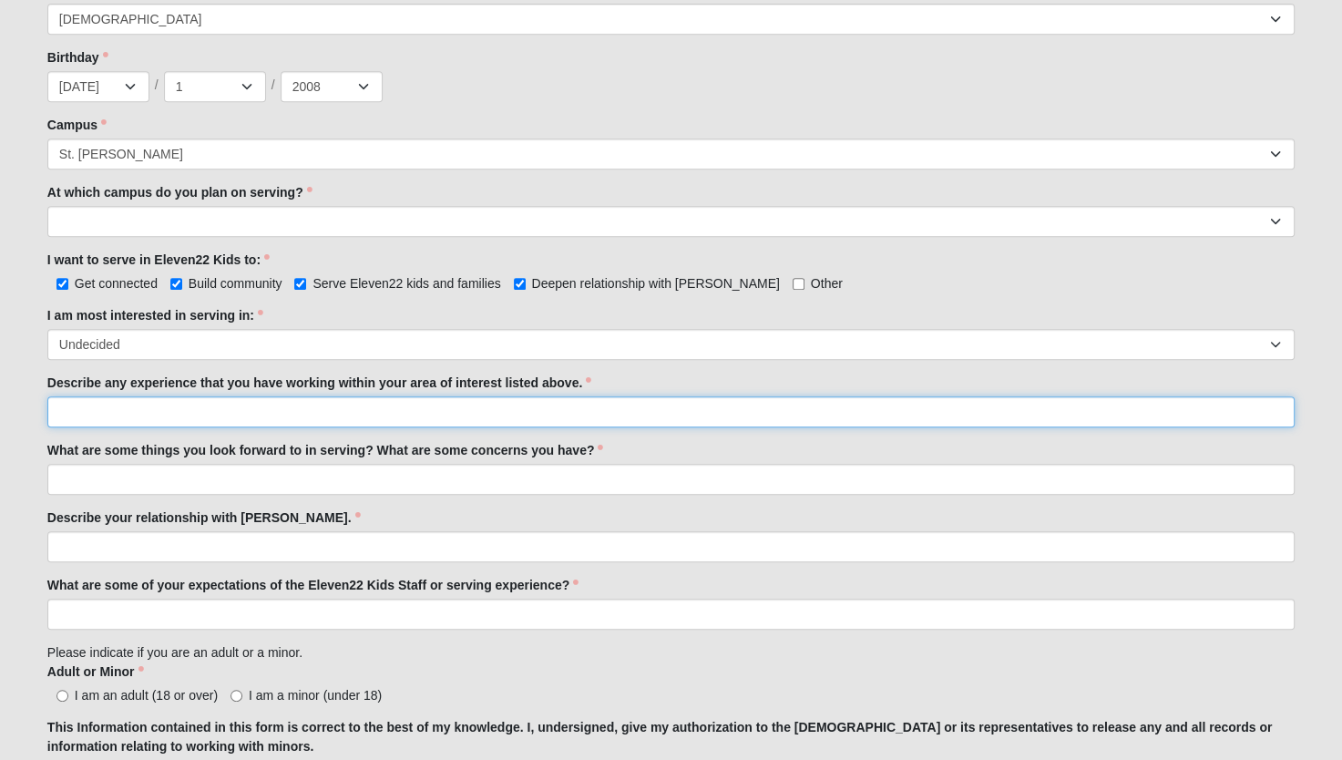
click at [188, 413] on input "Describe any experience that you have working within your area of interest list…" at bounding box center [670, 411] width 1247 height 31
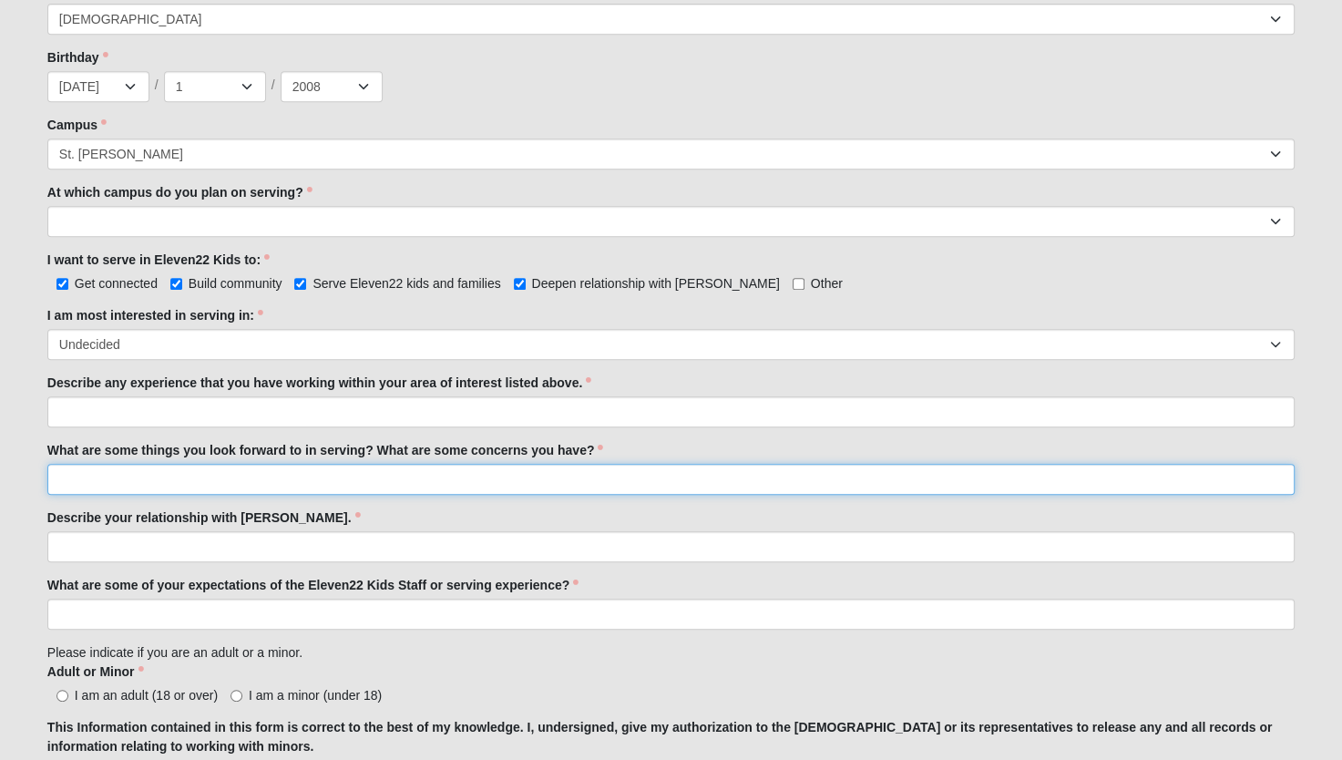
click at [300, 481] on input "What are some things you look forward to in serving? What are some concerns you…" at bounding box center [670, 479] width 1247 height 31
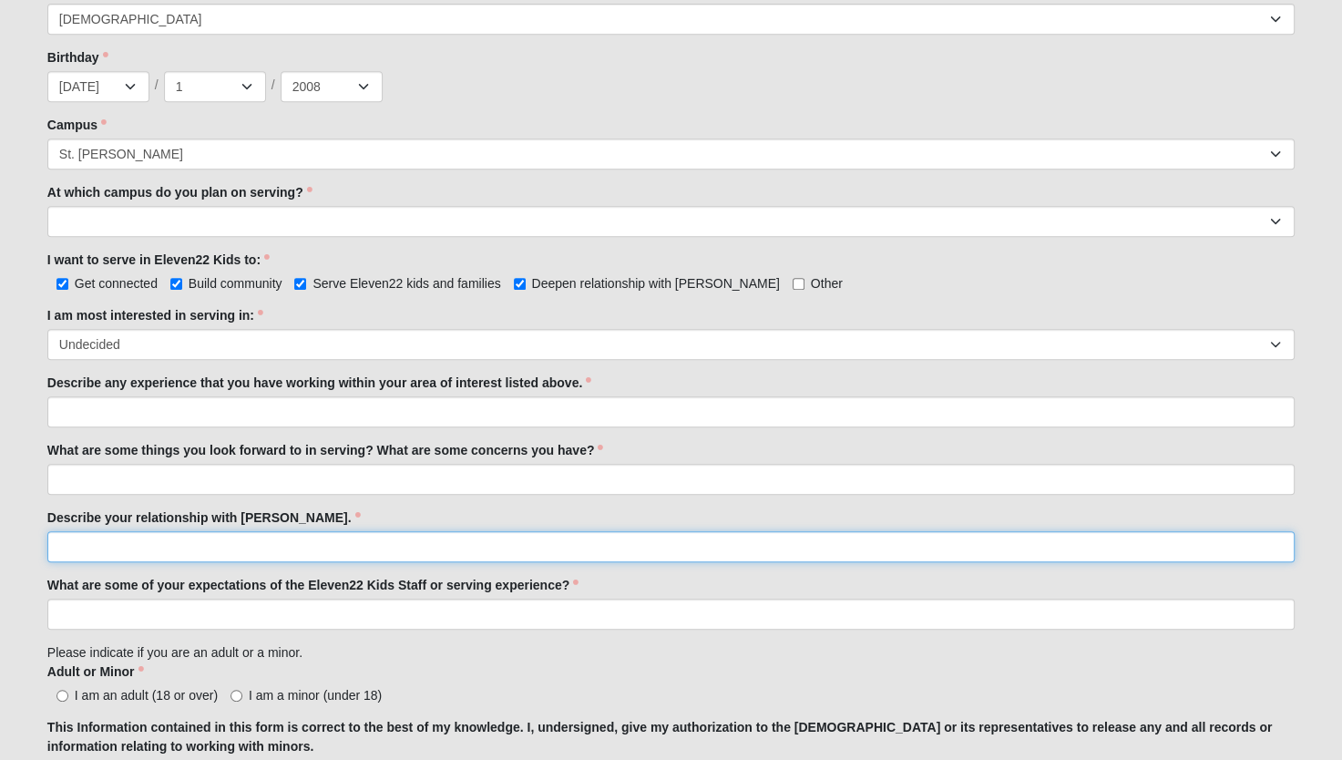
click at [720, 541] on input "Describe your relationship with Jesus." at bounding box center [670, 546] width 1247 height 31
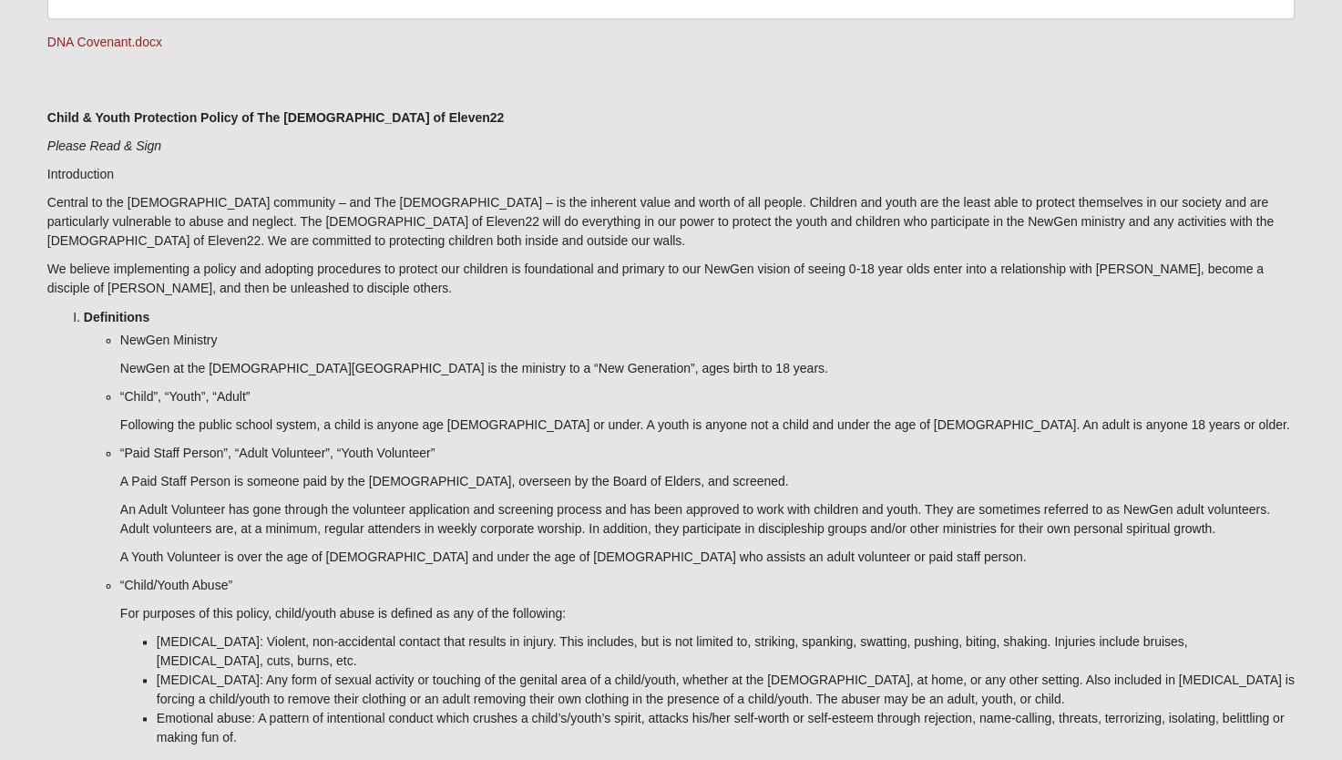
scroll to position [2016, 0]
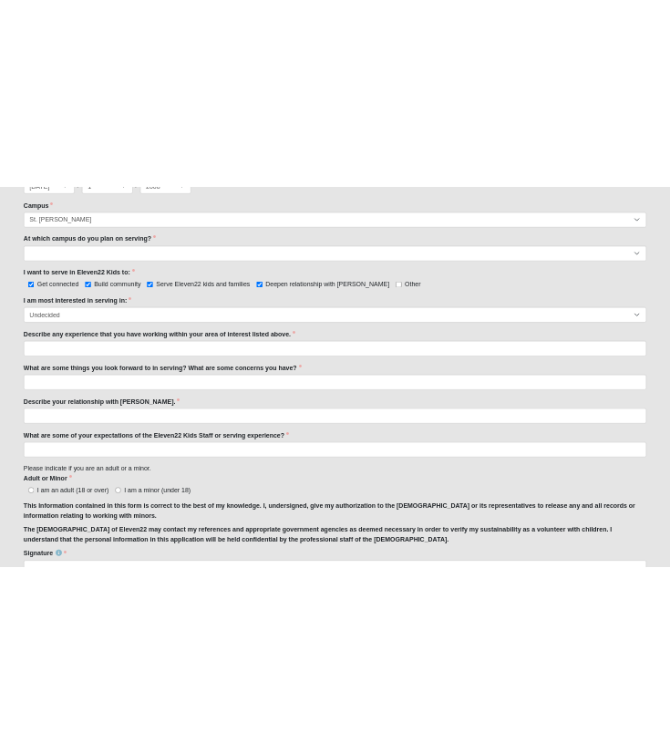
scroll to position [888, 0]
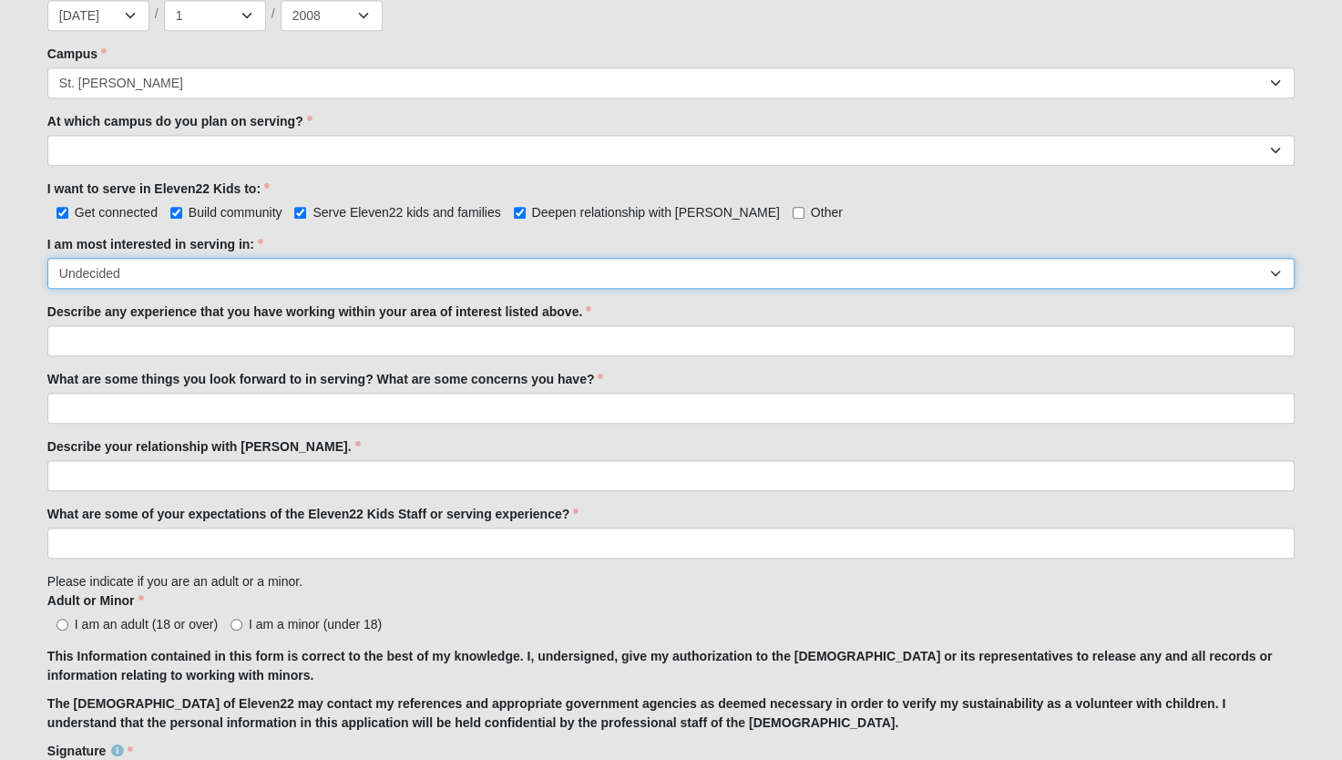
click at [1265, 279] on select "Registration Tour Guide Preschool Disciple Group Leader Elementary Disciple Gro…" at bounding box center [670, 273] width 1247 height 31
select select "Classroom Buddy"
click at [47, 258] on select "Registration Tour Guide Preschool Disciple Group Leader Elementary Disciple Gro…" at bounding box center [670, 273] width 1247 height 31
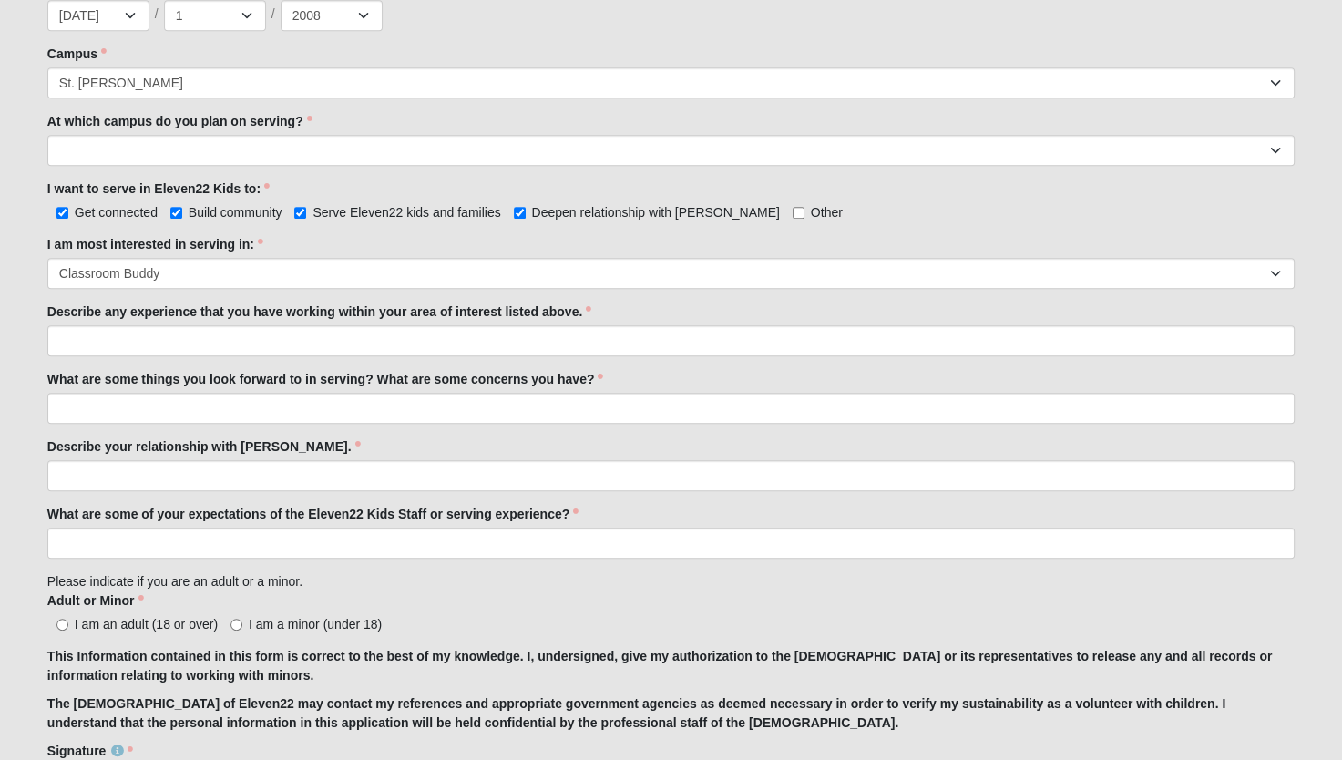
click at [147, 323] on div "Describe any experience that you have working within your area of interest list…" at bounding box center [670, 330] width 1247 height 54
